Goal: Download file/media

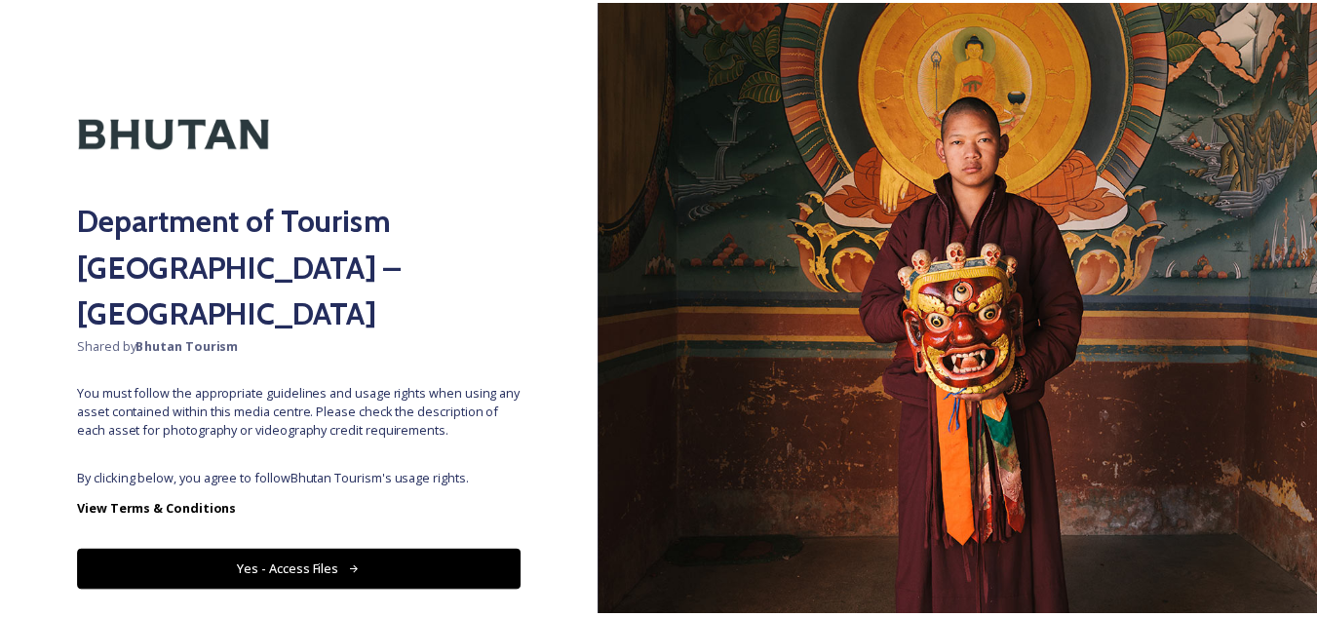
scroll to position [22, 0]
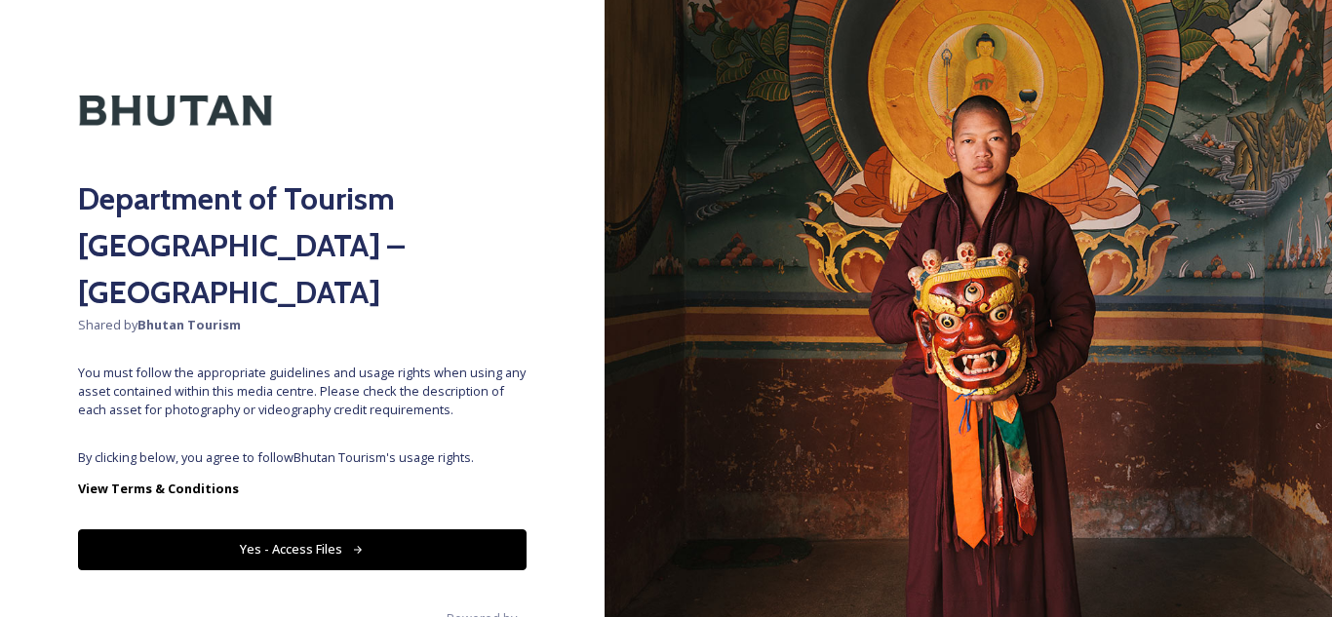
click at [311, 529] on button "Yes - Access Files" at bounding box center [302, 549] width 448 height 40
click at [332, 529] on button "Yes - Access Files" at bounding box center [302, 549] width 448 height 40
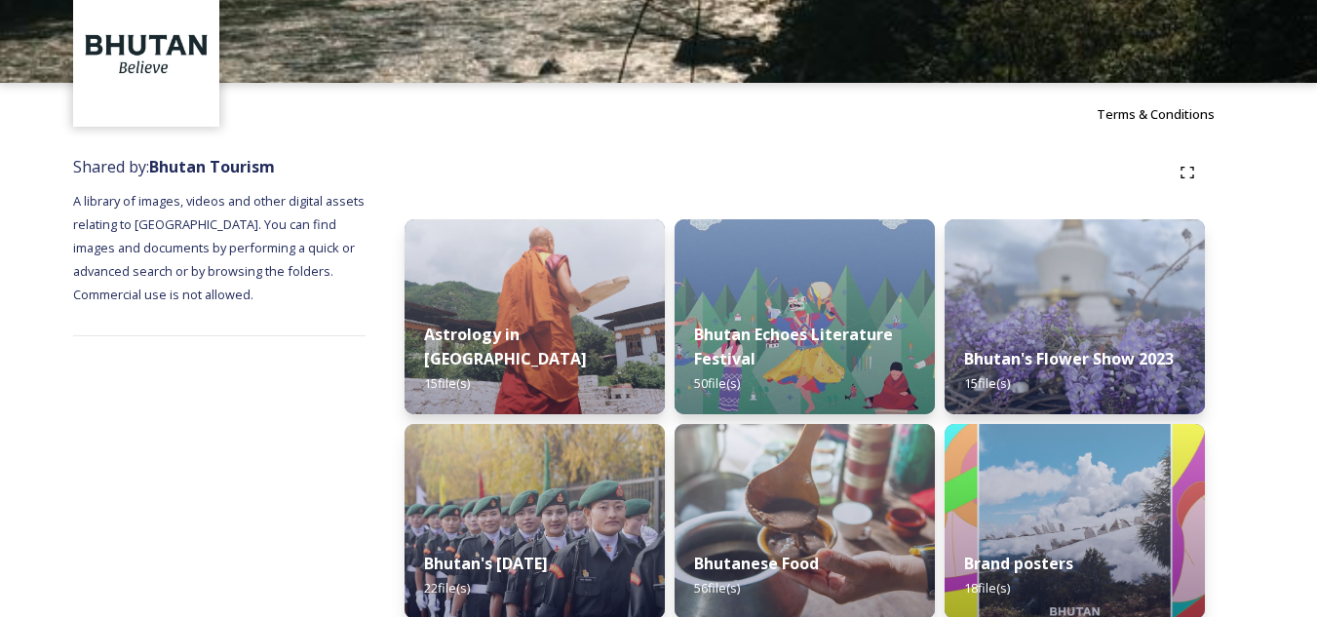
scroll to position [0, 0]
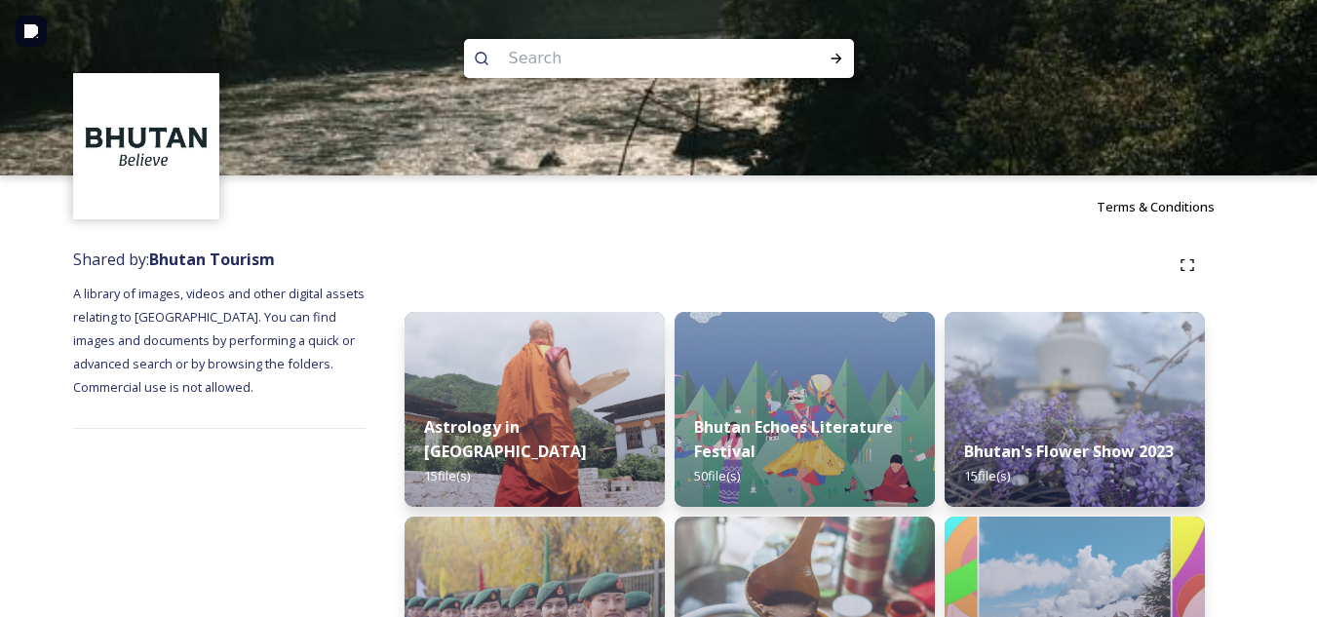
click at [542, 67] on input at bounding box center [632, 58] width 267 height 43
type input "Thimphu"
click at [836, 61] on icon at bounding box center [836, 59] width 11 height 10
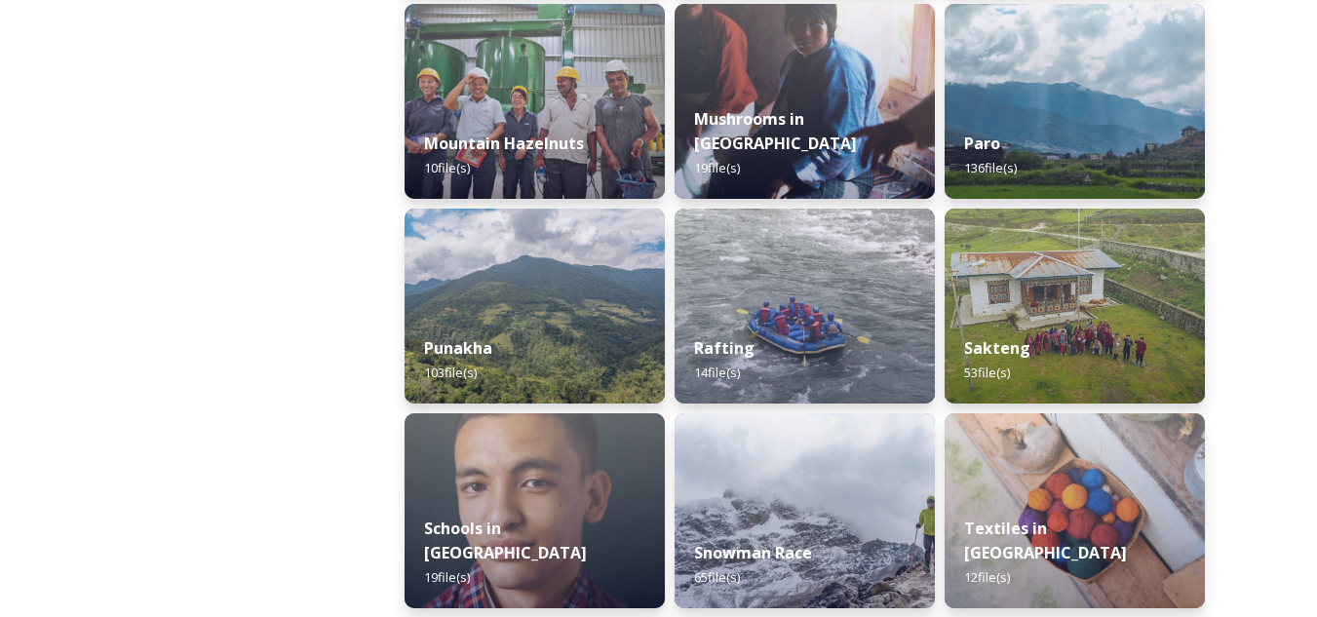
scroll to position [2047, 0]
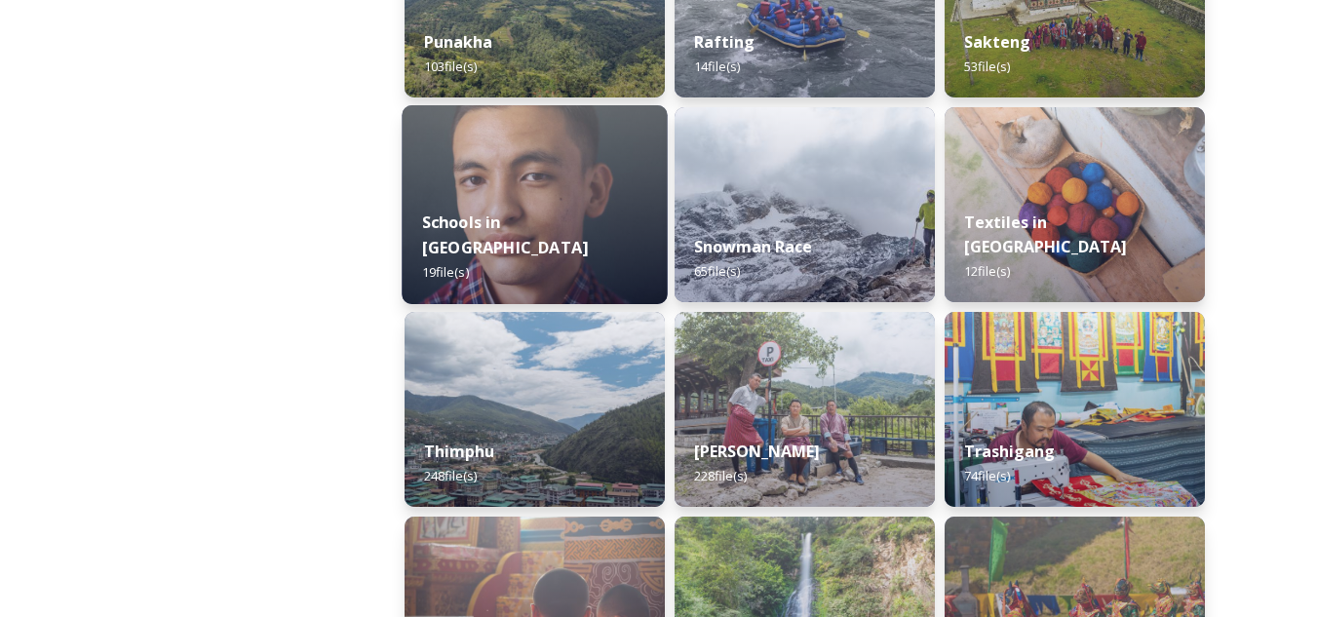
click at [485, 160] on img at bounding box center [534, 204] width 265 height 199
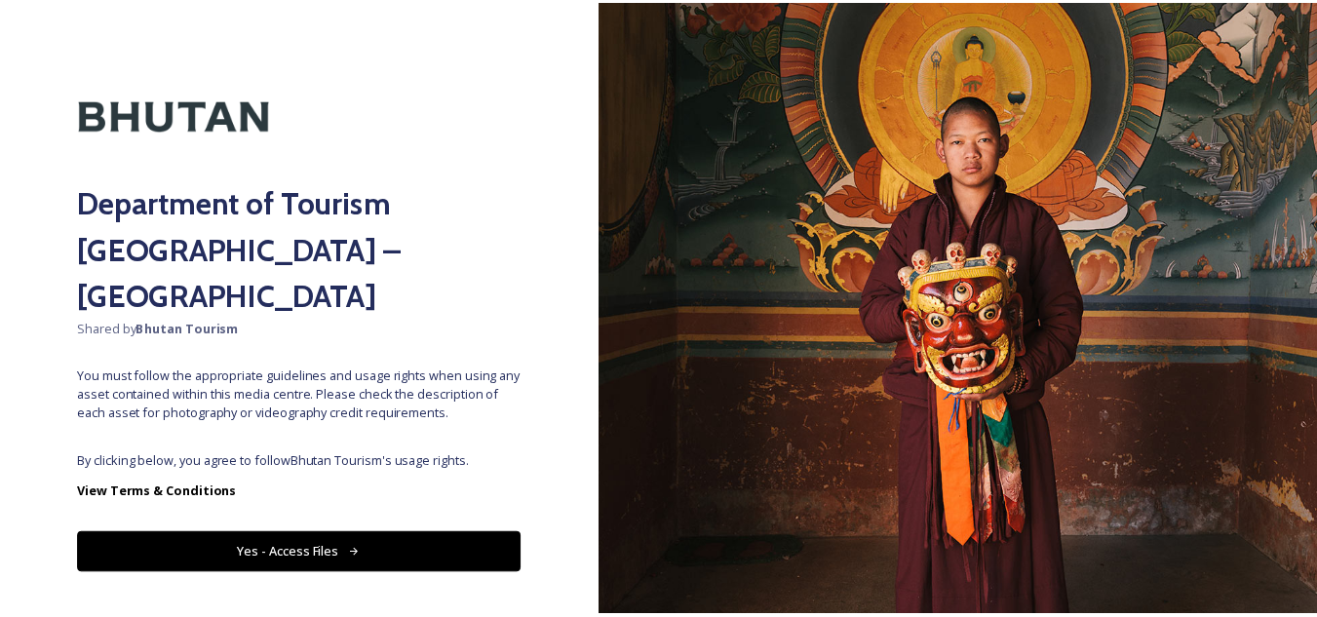
scroll to position [22, 0]
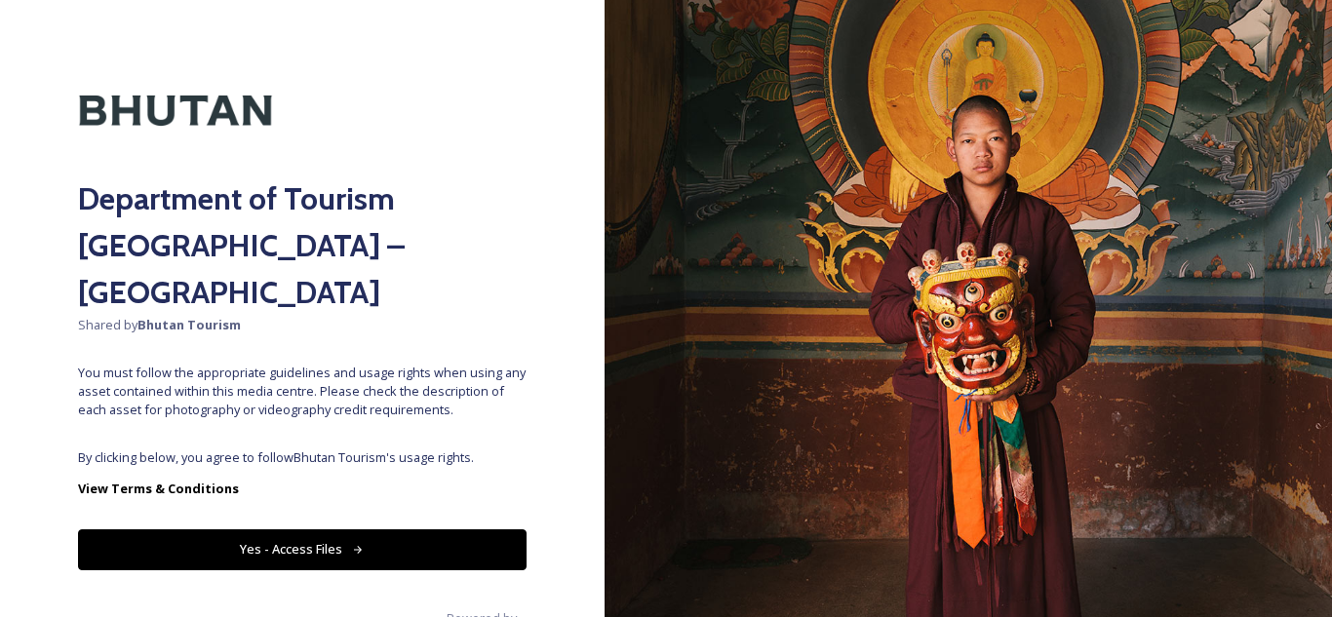
click at [342, 529] on button "Yes - Access Files" at bounding box center [302, 549] width 448 height 40
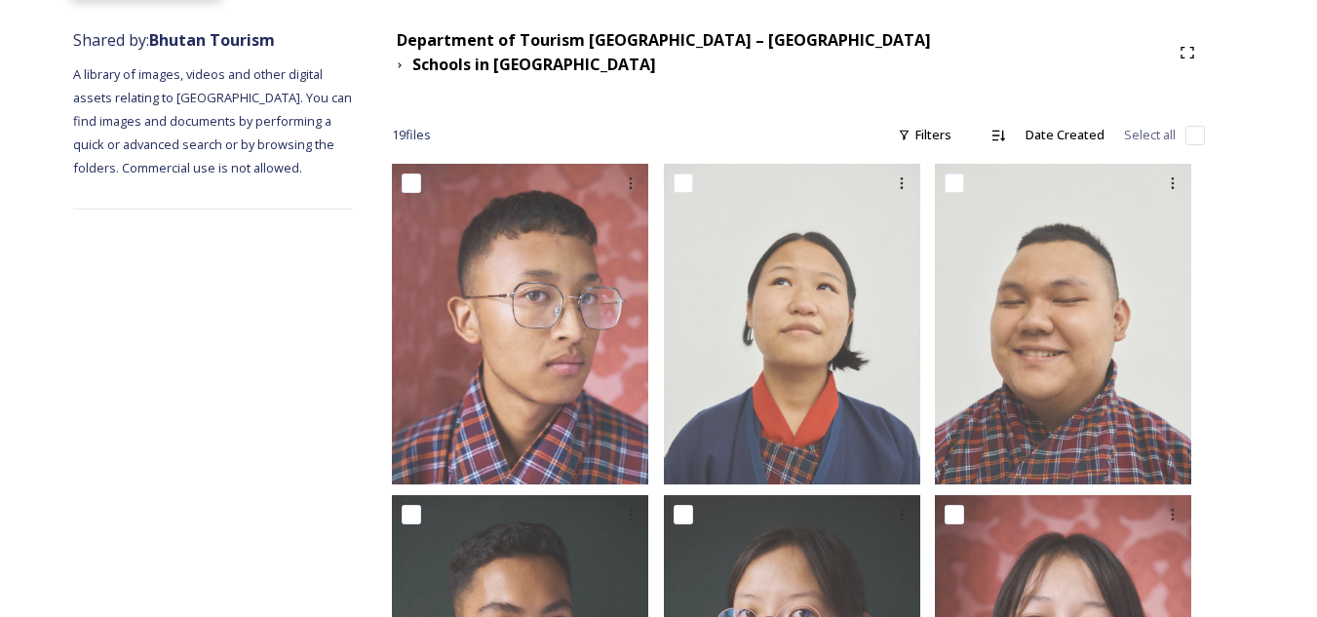
scroll to position [0, 0]
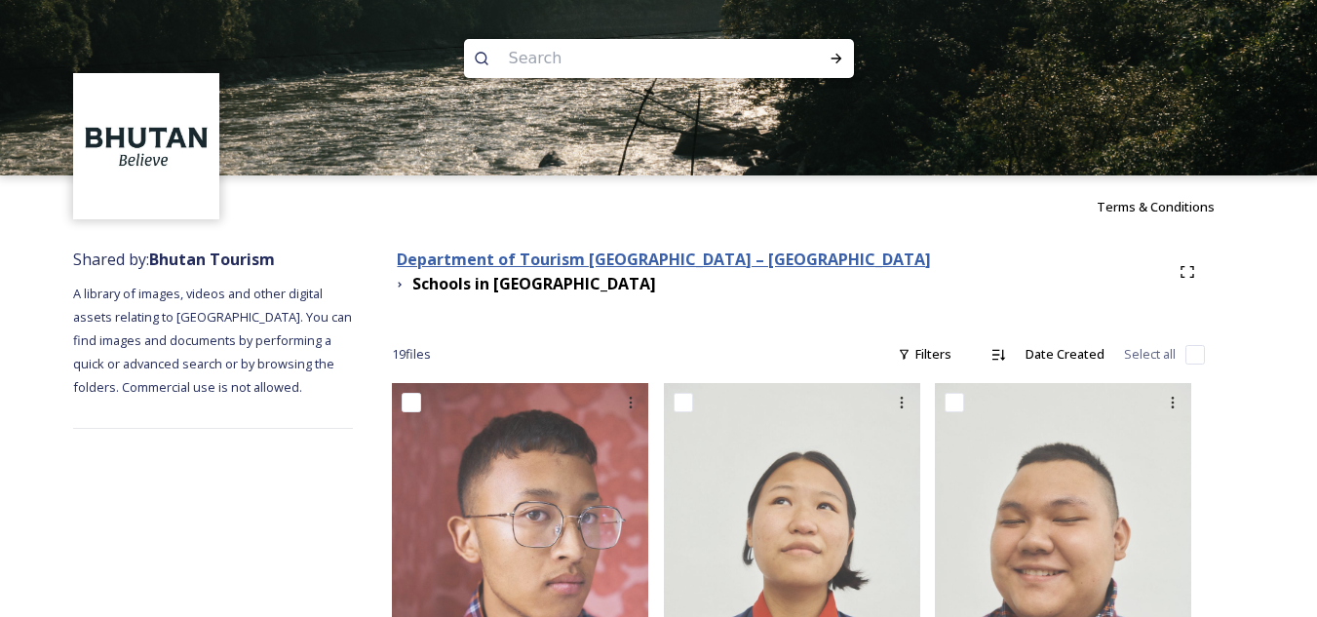
click at [564, 270] on strong "Department of Tourism [GEOGRAPHIC_DATA] – [GEOGRAPHIC_DATA]" at bounding box center [664, 259] width 534 height 21
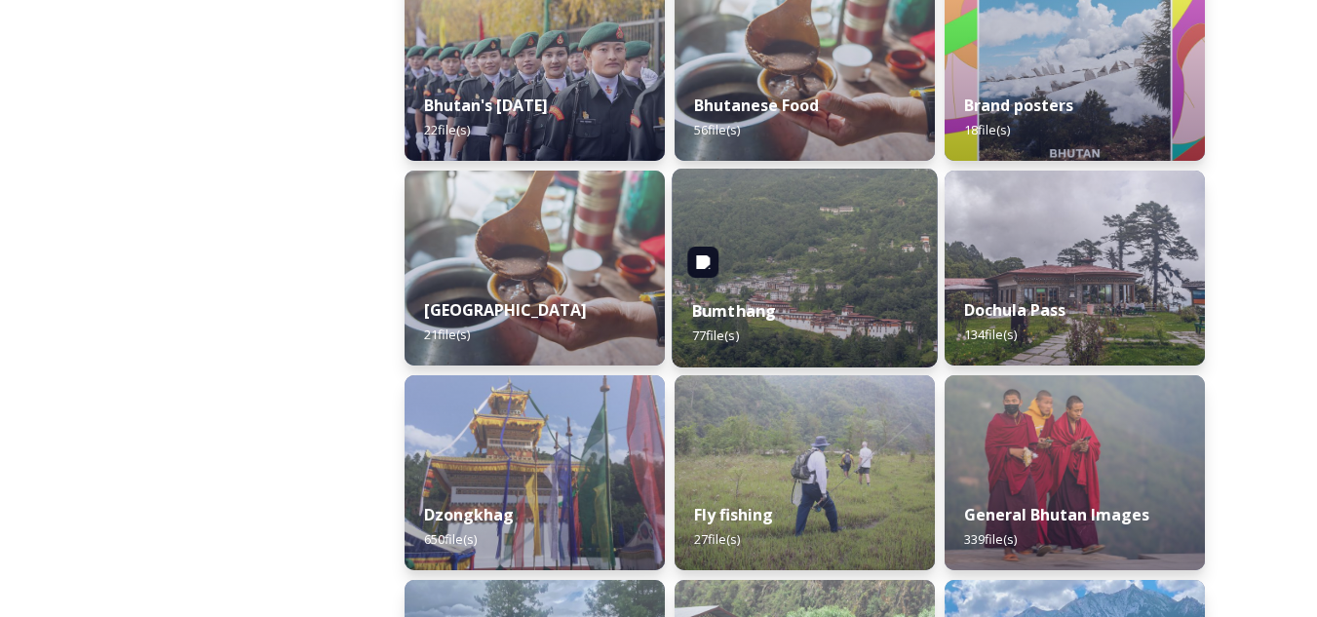
scroll to position [585, 0]
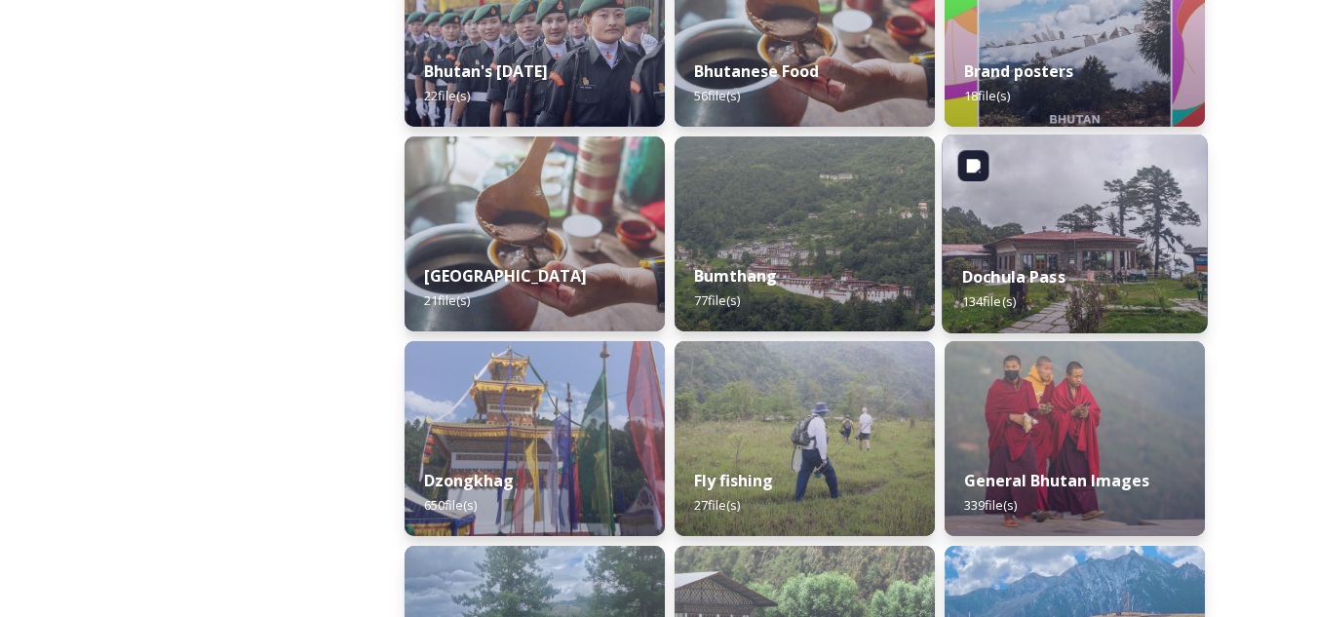
click at [1061, 174] on img at bounding box center [1074, 234] width 265 height 199
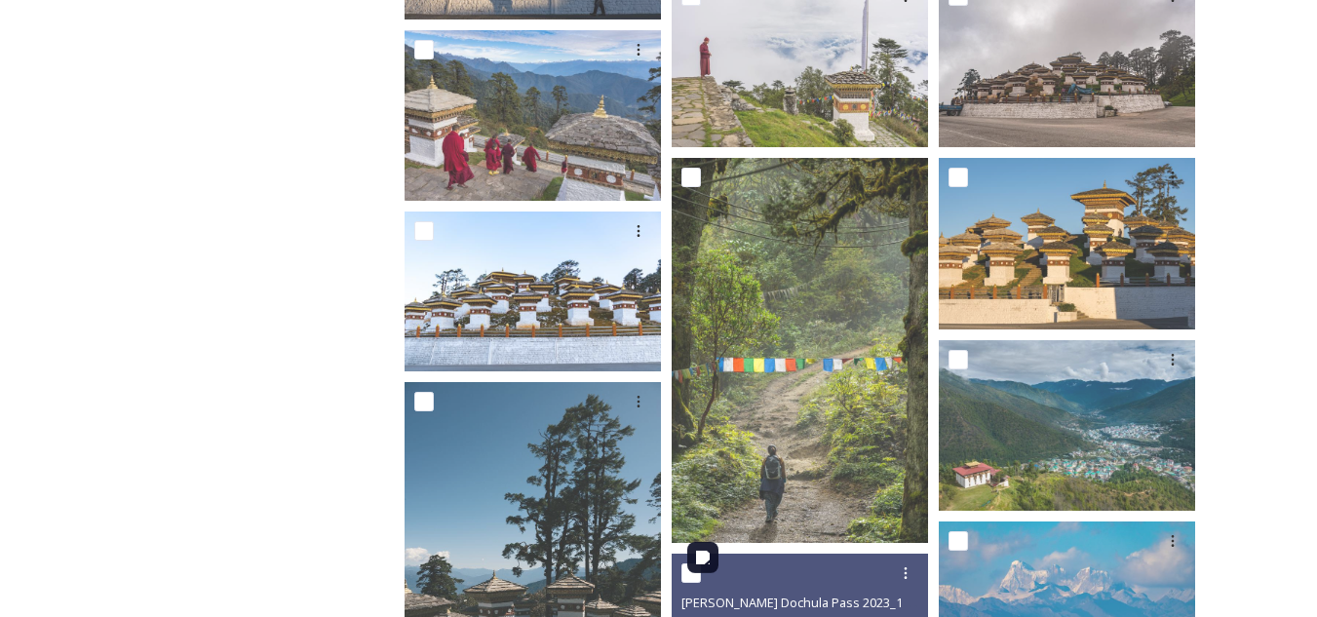
scroll to position [1950, 0]
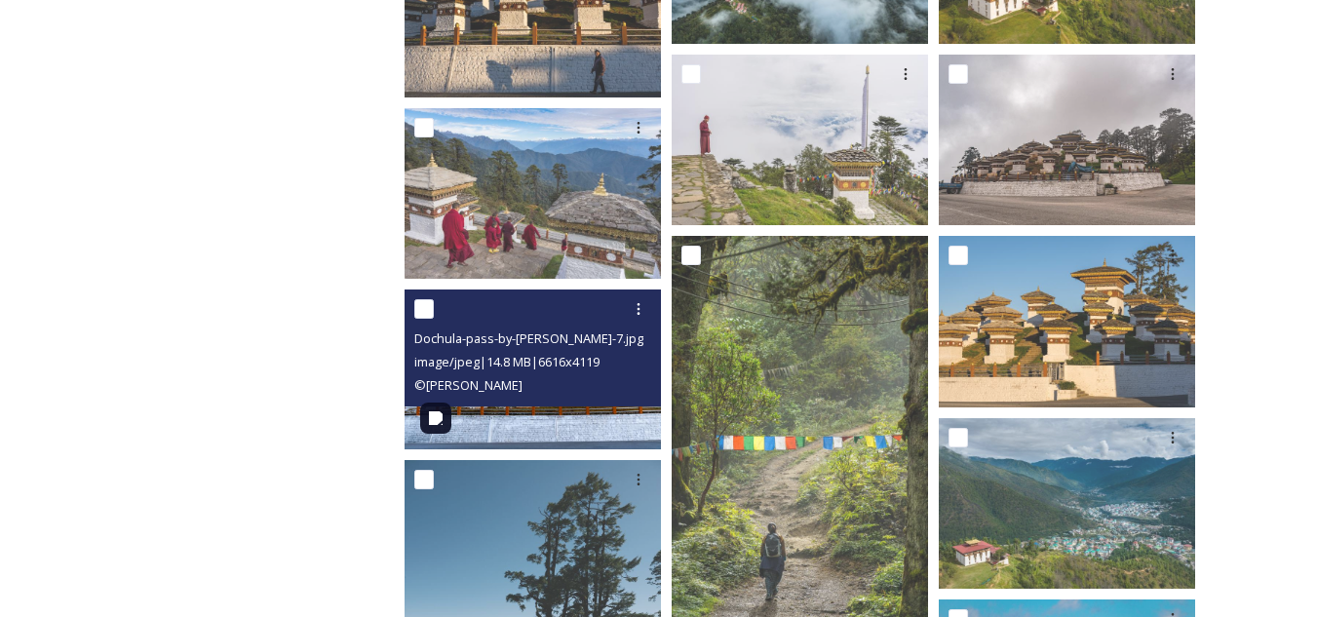
click at [547, 389] on div "© Alicia Warner" at bounding box center [535, 384] width 242 height 23
click at [635, 313] on icon at bounding box center [639, 309] width 16 height 16
click at [630, 381] on span "Download" at bounding box center [615, 389] width 59 height 19
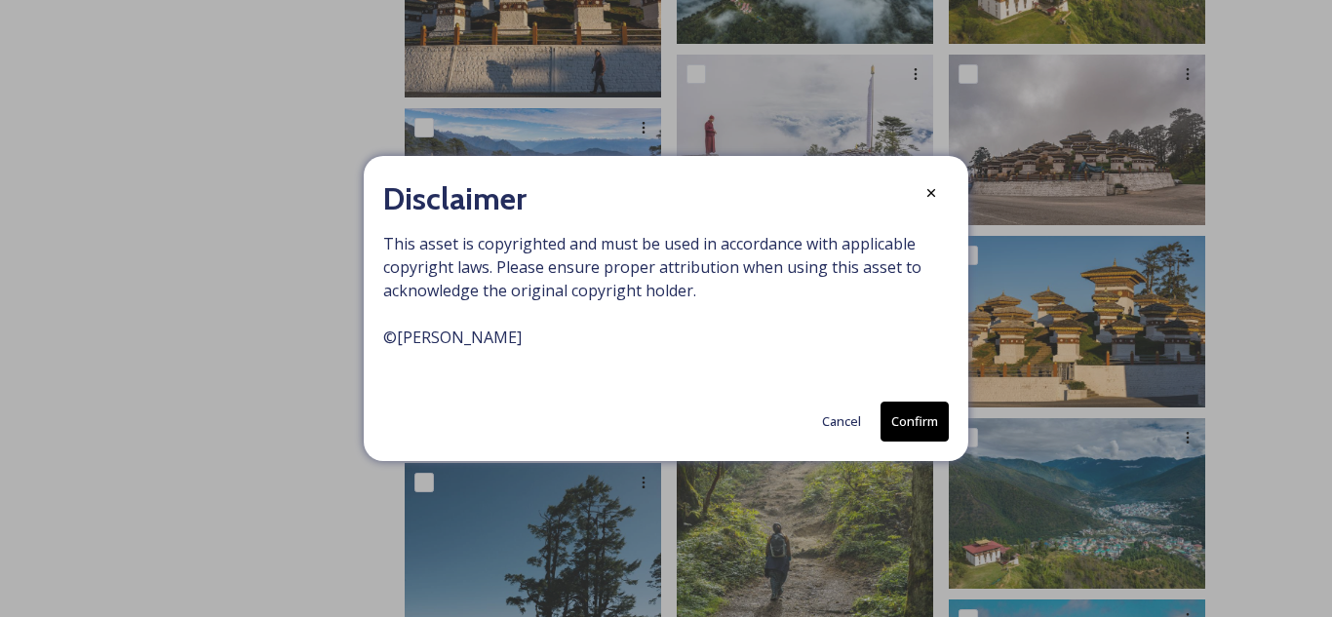
click at [918, 412] on button "Confirm" at bounding box center [914, 422] width 68 height 40
drag, startPoint x: 389, startPoint y: 346, endPoint x: 512, endPoint y: 323, distance: 125.0
click at [512, 323] on span "This asset is copyrighted and must be used in accordance with applicable copyri…" at bounding box center [665, 303] width 565 height 140
click at [936, 191] on icon at bounding box center [931, 194] width 16 height 16
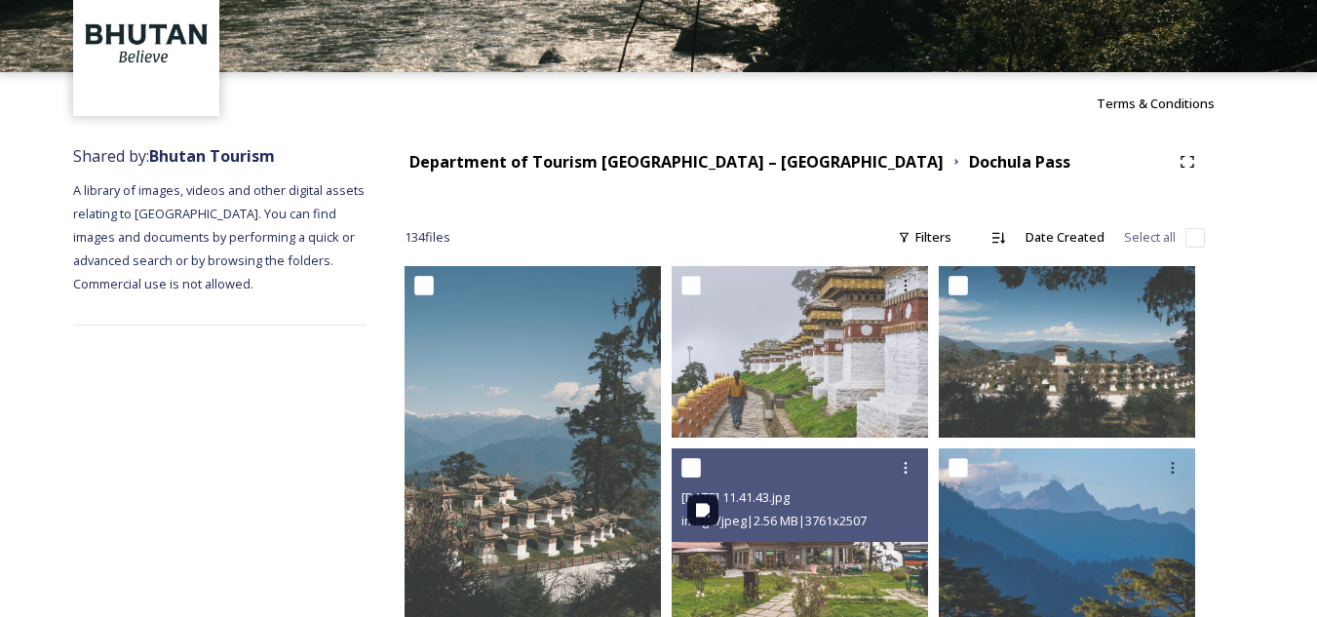
scroll to position [0, 0]
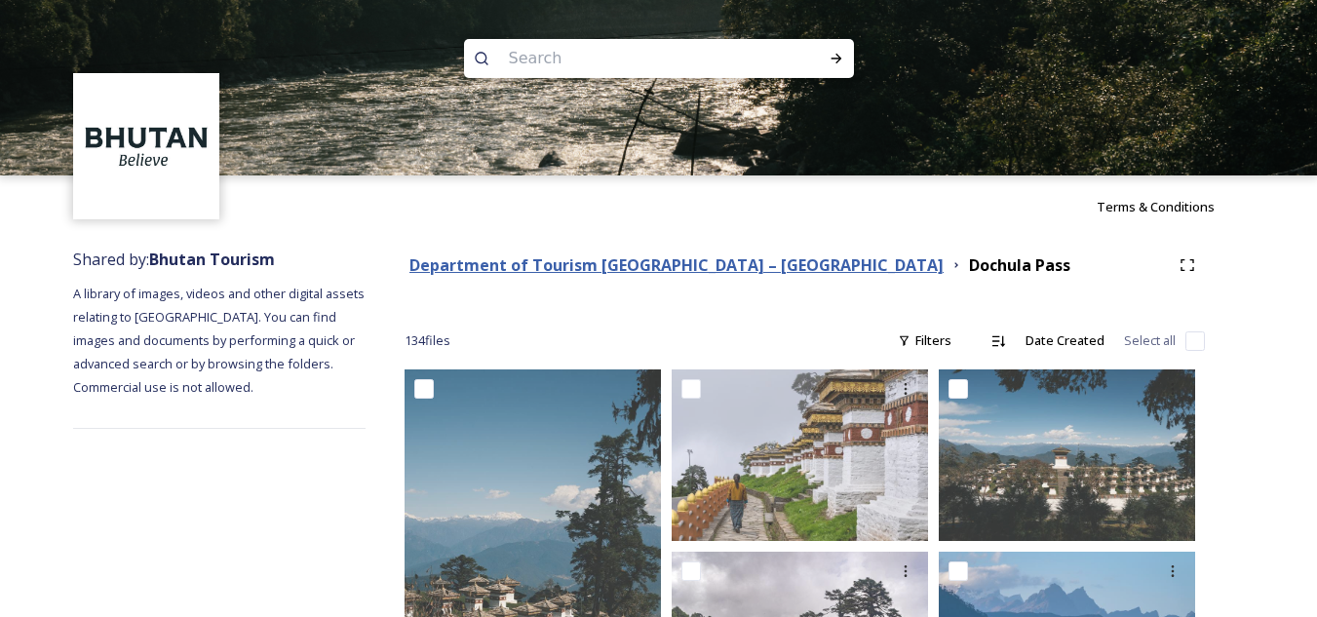
click at [487, 267] on strong "Department of Tourism [GEOGRAPHIC_DATA] – [GEOGRAPHIC_DATA]" at bounding box center [676, 264] width 534 height 21
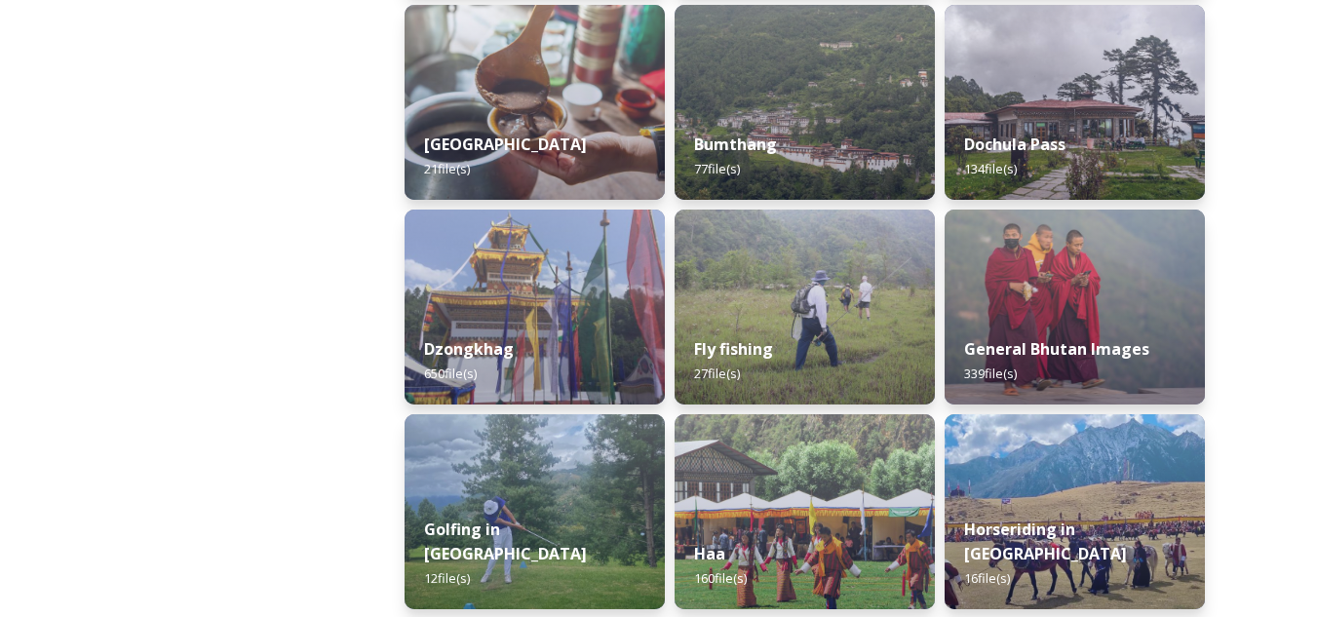
scroll to position [877, 0]
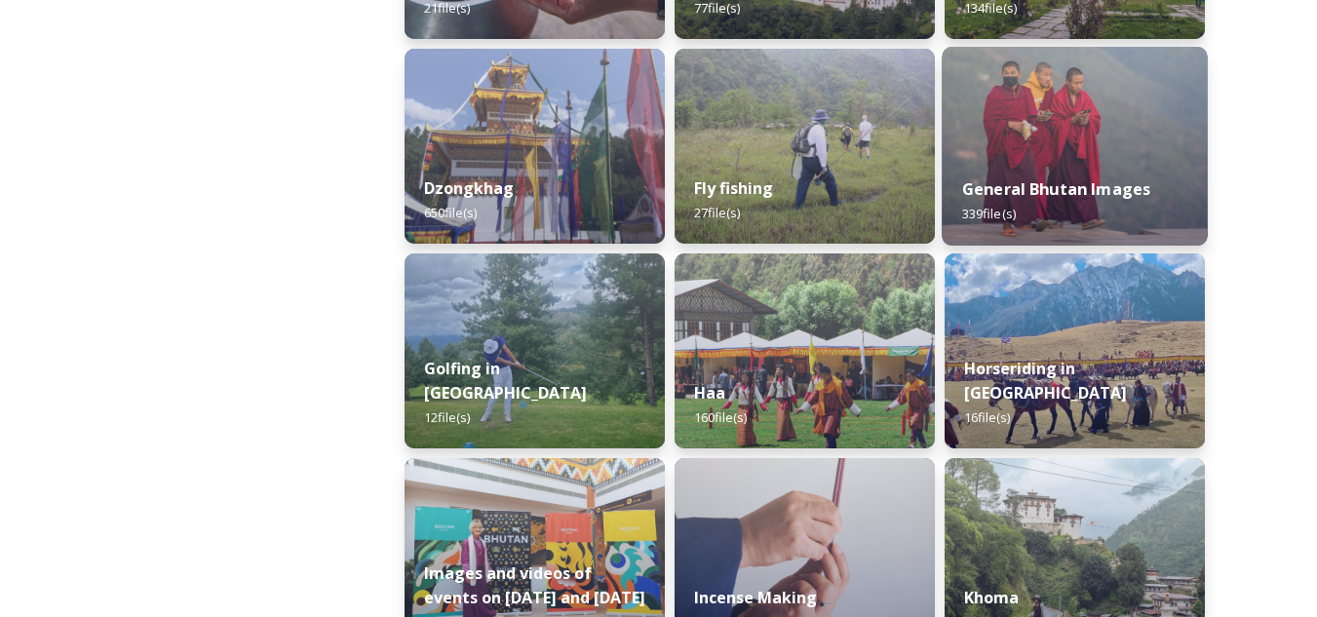
click at [1072, 196] on strong "General Bhutan Images" at bounding box center [1056, 188] width 189 height 21
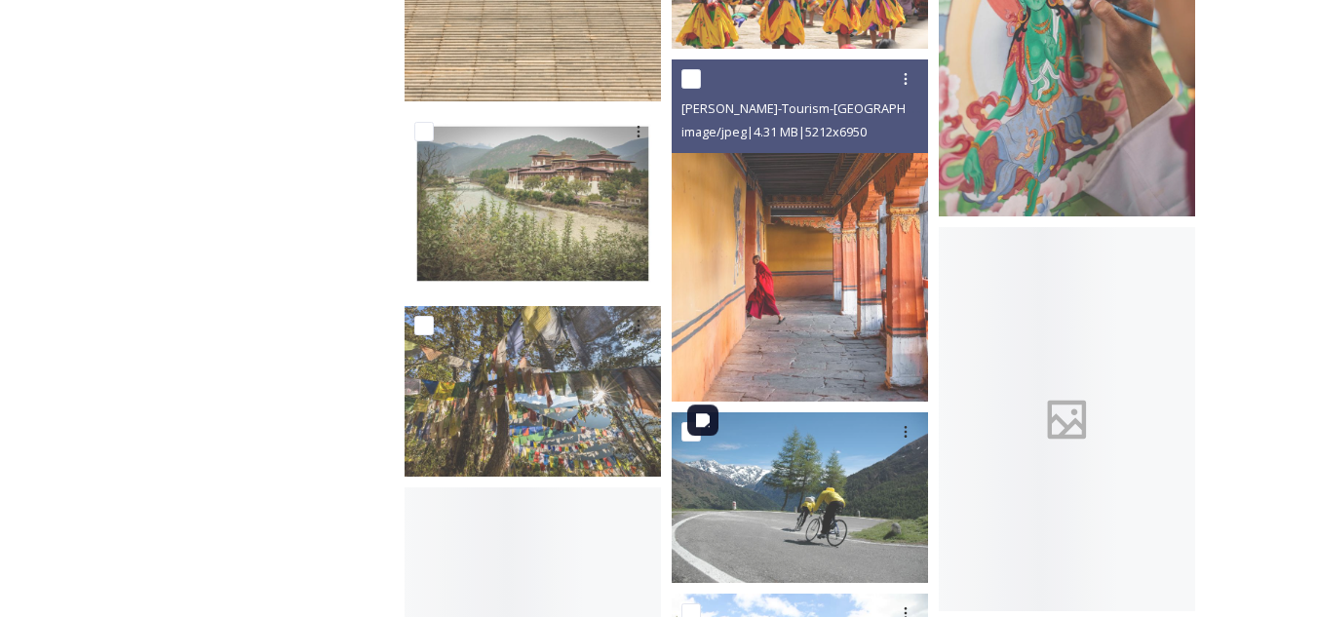
scroll to position [5362, 0]
